Goal: Navigation & Orientation: Understand site structure

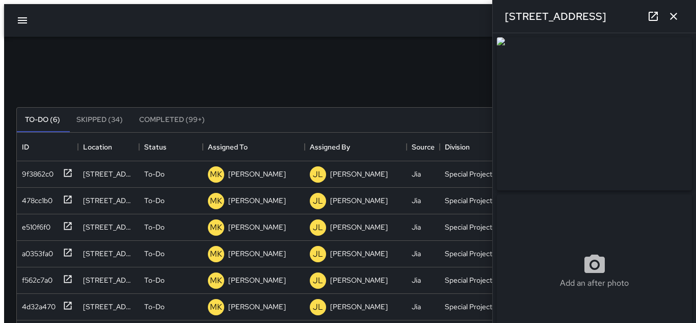
click at [674, 25] on button "button" at bounding box center [674, 16] width 20 height 20
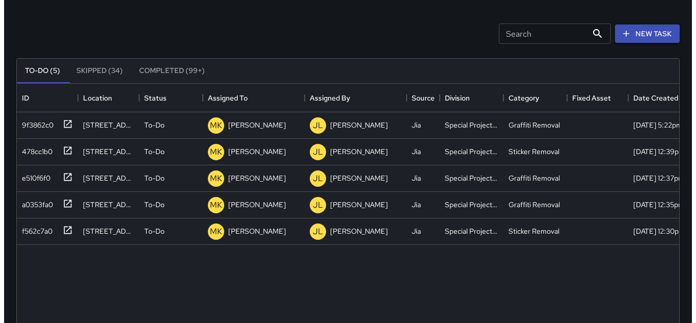
scroll to position [432, 671]
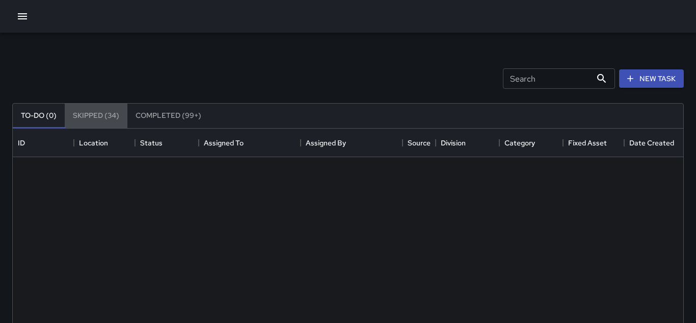
click at [100, 116] on button "Skipped (34)" at bounding box center [96, 115] width 63 height 24
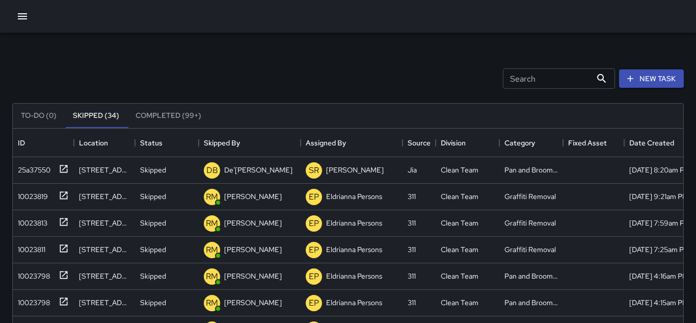
click at [146, 114] on button "Completed (99+)" at bounding box center [168, 115] width 82 height 24
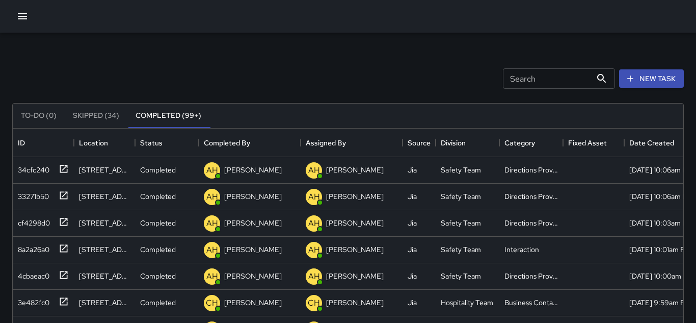
click at [29, 107] on button "To-Do (0)" at bounding box center [39, 115] width 52 height 24
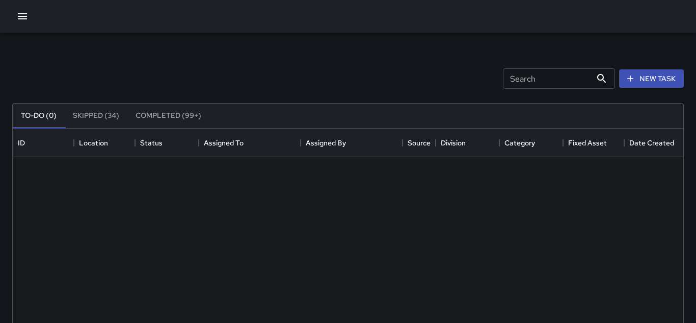
click at [22, 16] on icon "button" at bounding box center [22, 16] width 9 height 6
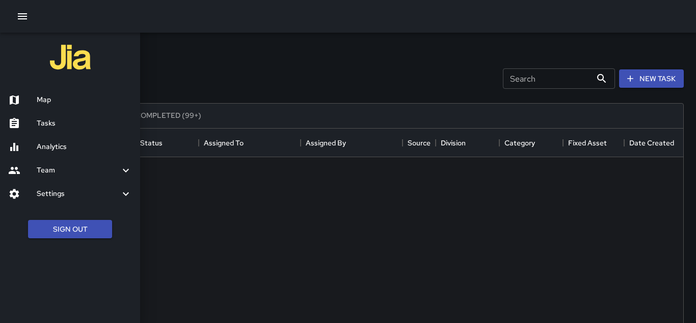
click at [31, 100] on div at bounding box center [22, 100] width 29 height 12
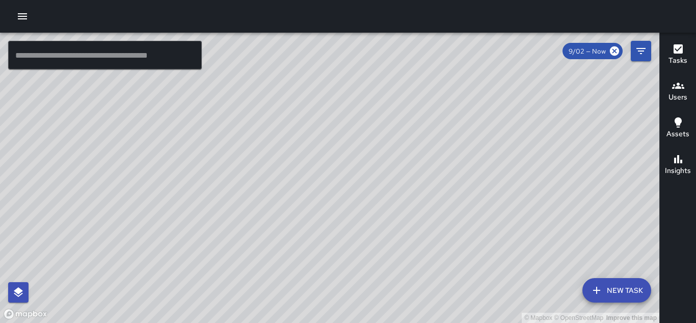
drag, startPoint x: 210, startPoint y: 122, endPoint x: 253, endPoint y: 170, distance: 64.2
click at [253, 170] on div "© Mapbox © OpenStreetMap Improve this map" at bounding box center [330, 178] width 660 height 290
drag, startPoint x: 241, startPoint y: 201, endPoint x: 275, endPoint y: 178, distance: 40.7
click at [275, 178] on div "© Mapbox © OpenStreetMap Improve this map" at bounding box center [330, 178] width 660 height 290
